Goal: Understand process/instructions

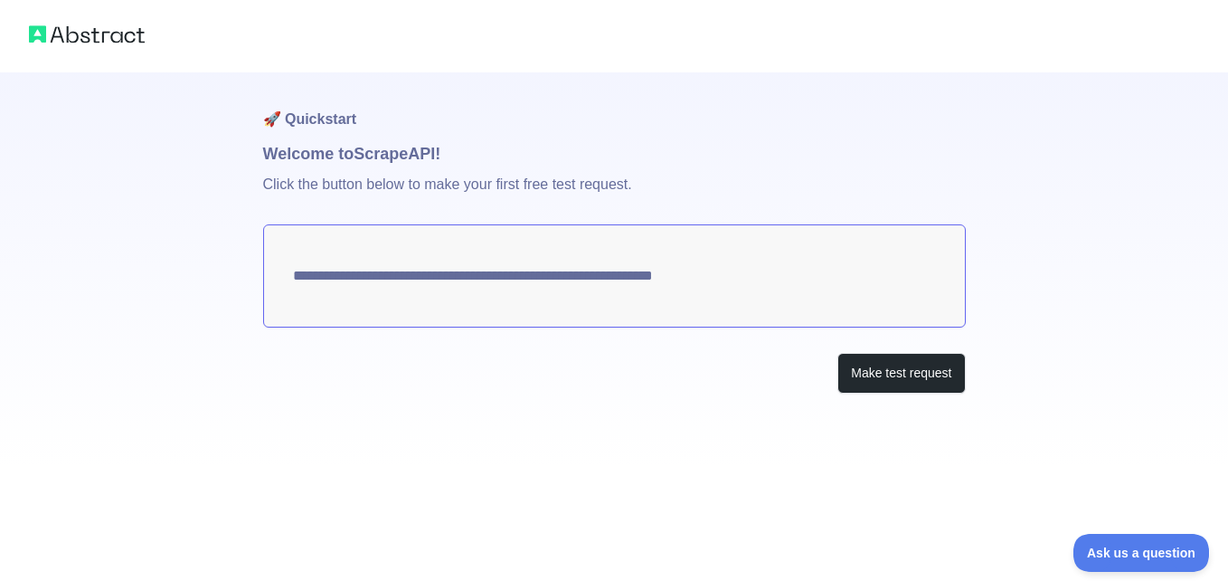
click at [389, 281] on textarea "**********" at bounding box center [614, 275] width 703 height 103
click at [881, 377] on button "Make test request" at bounding box center [901, 373] width 128 height 41
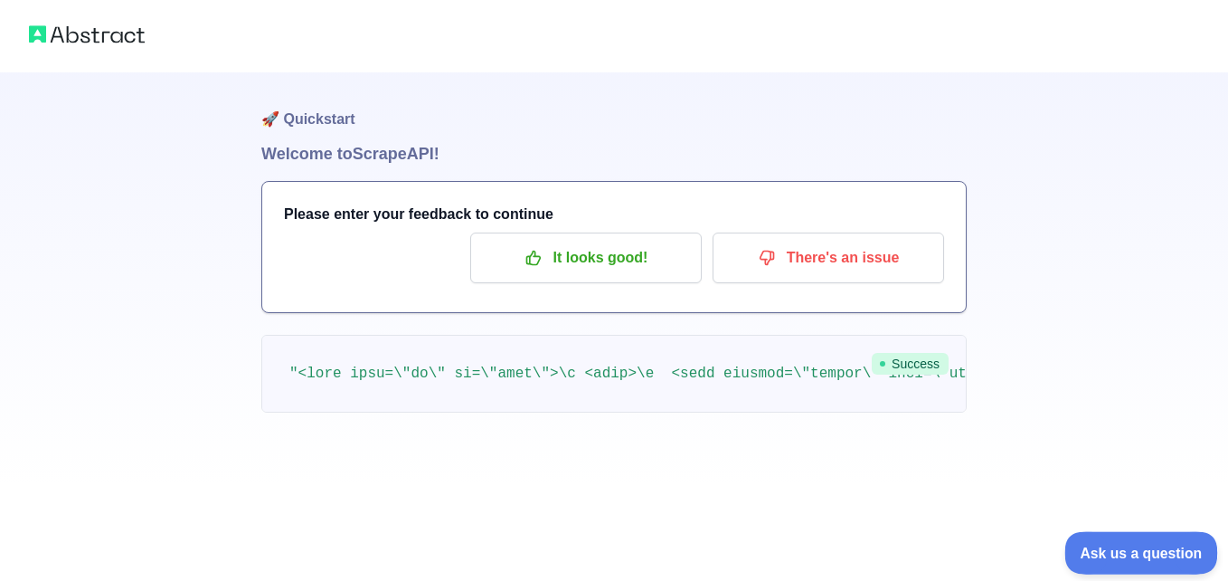
click at [1148, 548] on span "Ask us a question" at bounding box center [1132, 550] width 136 height 13
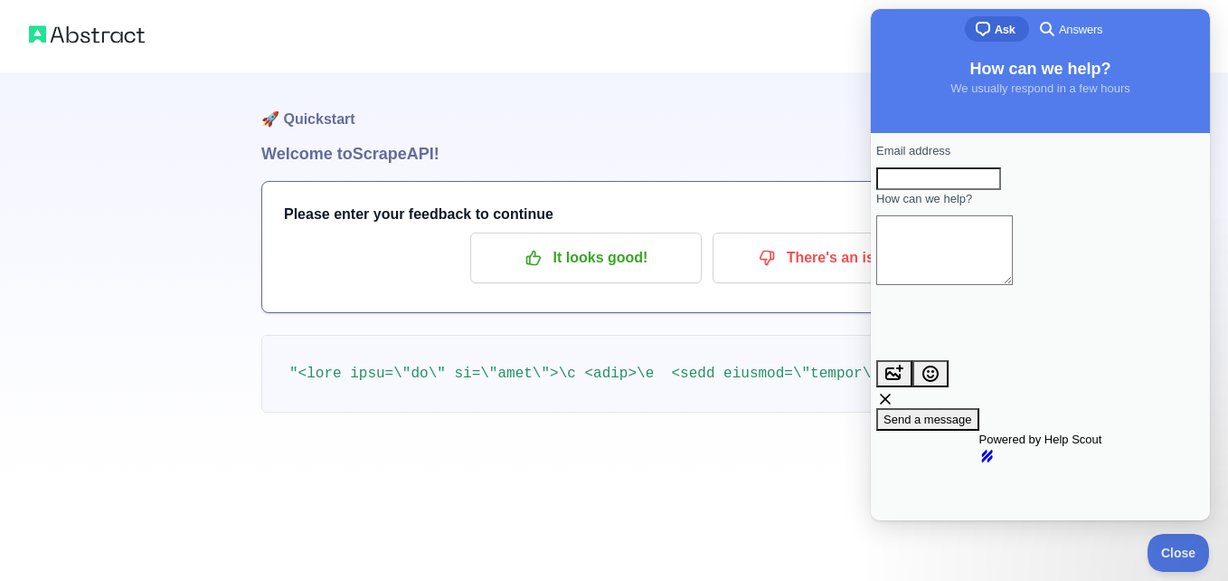
click at [662, 75] on h1 "🚀 Quickstart" at bounding box center [613, 106] width 705 height 69
click at [800, 118] on h1 "🚀 Quickstart" at bounding box center [613, 106] width 705 height 69
click at [1179, 549] on span "Close" at bounding box center [1173, 550] width 61 height 13
